Goal: Task Accomplishment & Management: Manage account settings

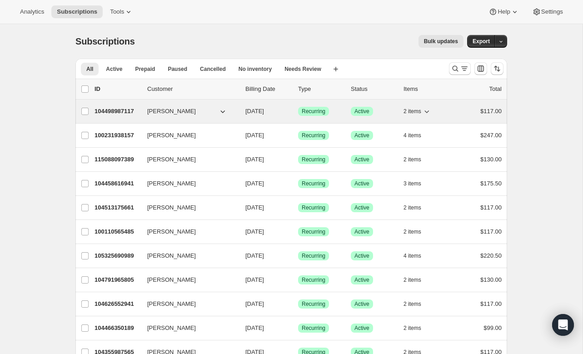
click at [168, 113] on span "[PERSON_NAME]" at bounding box center [171, 111] width 49 height 9
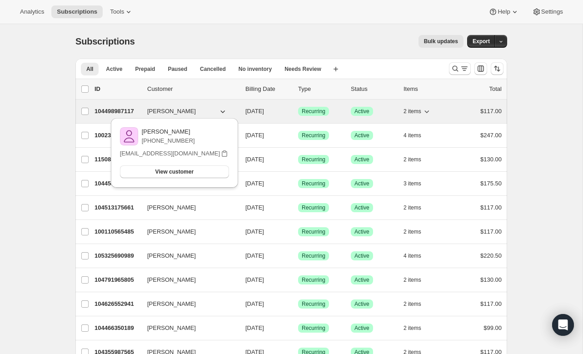
click at [121, 113] on p "104498987117" at bounding box center [116, 111] width 45 height 9
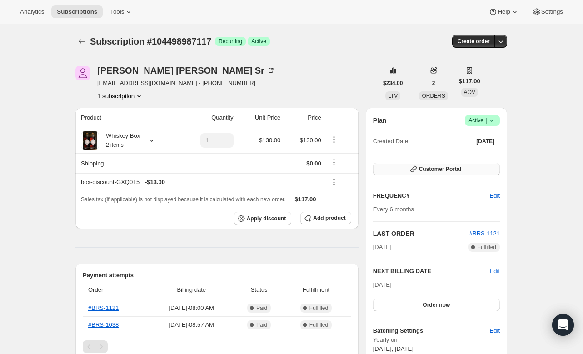
click at [442, 169] on span "Customer Portal" at bounding box center [440, 168] width 42 height 7
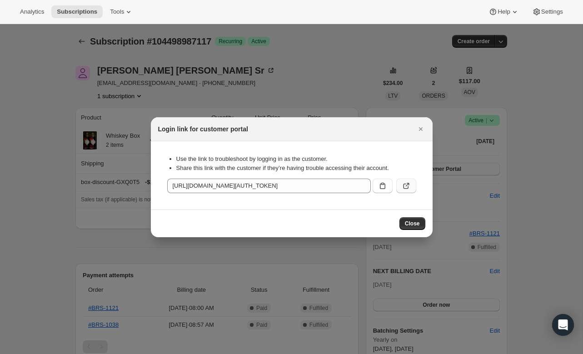
click at [405, 184] on icon ":r71:" at bounding box center [405, 185] width 9 height 9
click at [413, 225] on span "Close" at bounding box center [412, 223] width 15 height 7
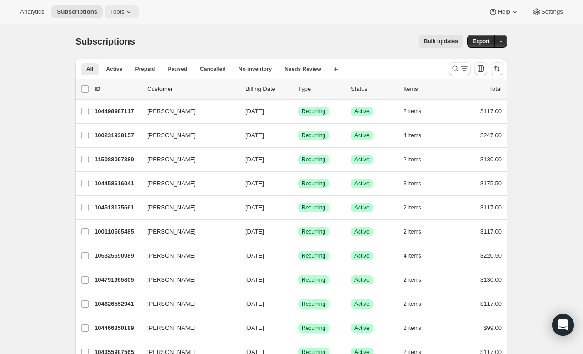
click at [129, 5] on button "Tools" at bounding box center [121, 11] width 34 height 13
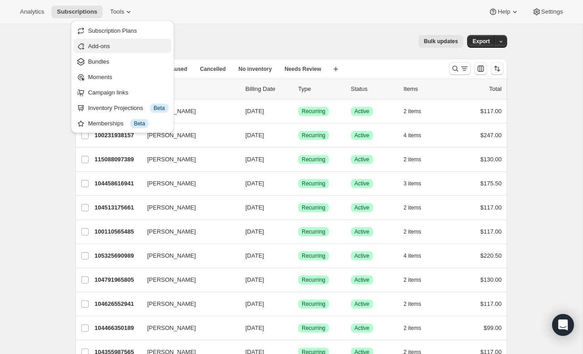
click at [123, 42] on span "Add-ons" at bounding box center [128, 46] width 80 height 9
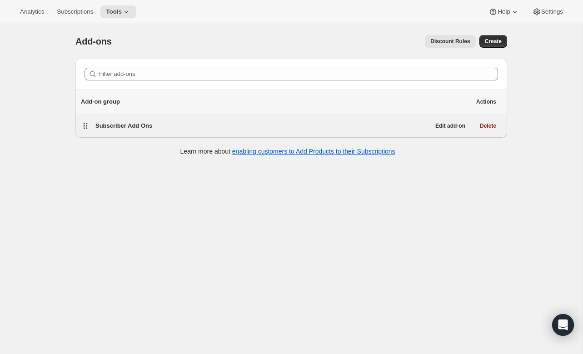
click at [114, 125] on span "Subscriber Add Ons" at bounding box center [123, 125] width 57 height 7
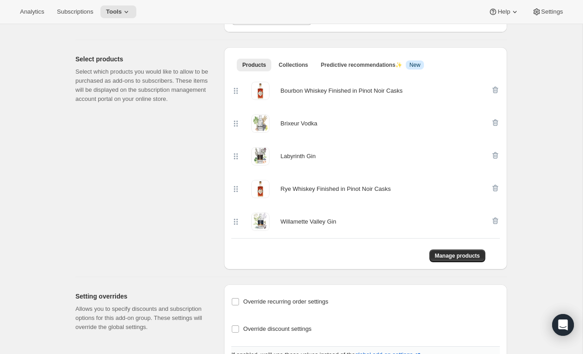
scroll to position [190, 0]
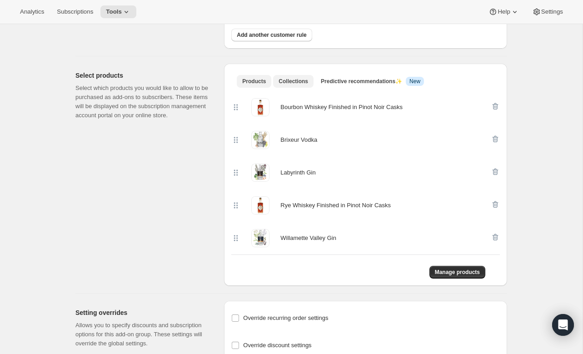
click at [301, 79] on span "Collections" at bounding box center [293, 81] width 30 height 7
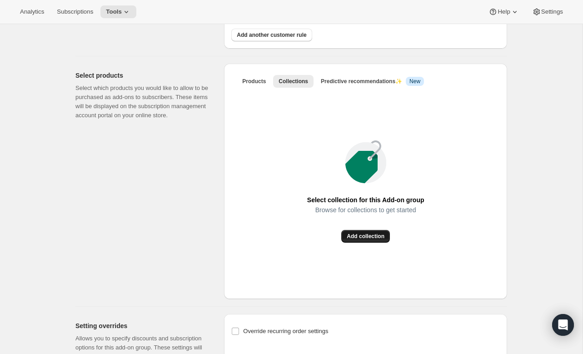
click at [354, 235] on span "Add collection" at bounding box center [366, 236] width 38 height 7
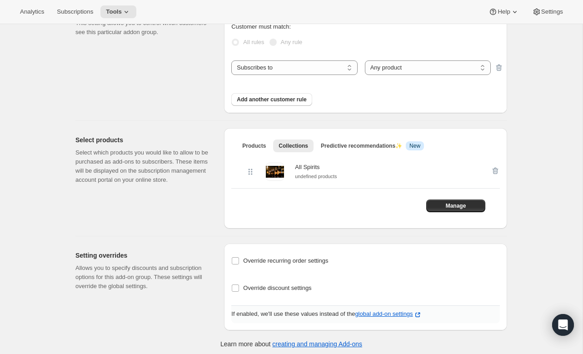
scroll to position [129, 0]
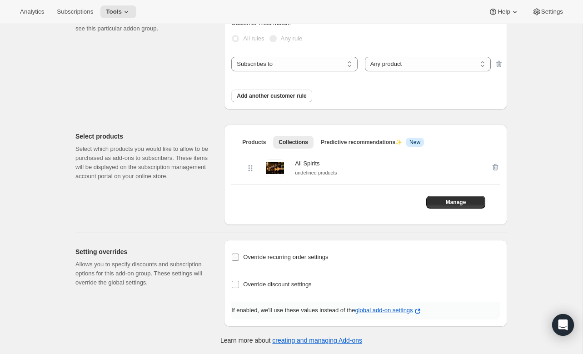
click at [237, 258] on input "Override recurring order settings" at bounding box center [235, 256] width 7 height 7
checkbox input "true"
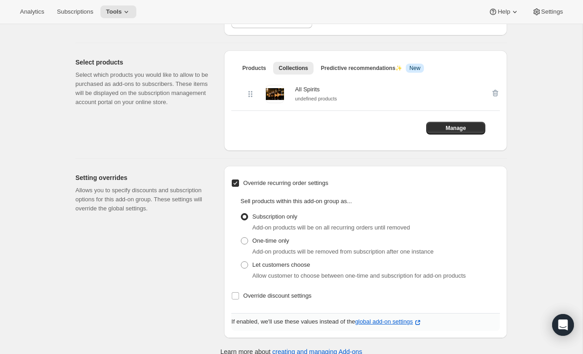
scroll to position [204, 0]
click at [252, 263] on span "Let customers choose" at bounding box center [281, 264] width 58 height 7
click at [241, 261] on input "Let customers choose" at bounding box center [241, 261] width 0 height 0
radio input "true"
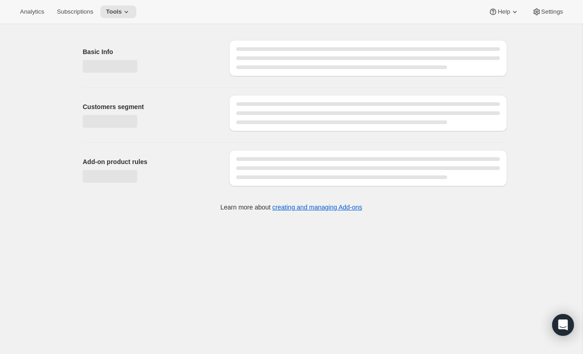
scroll to position [0, 0]
